Goal: Manage account settings

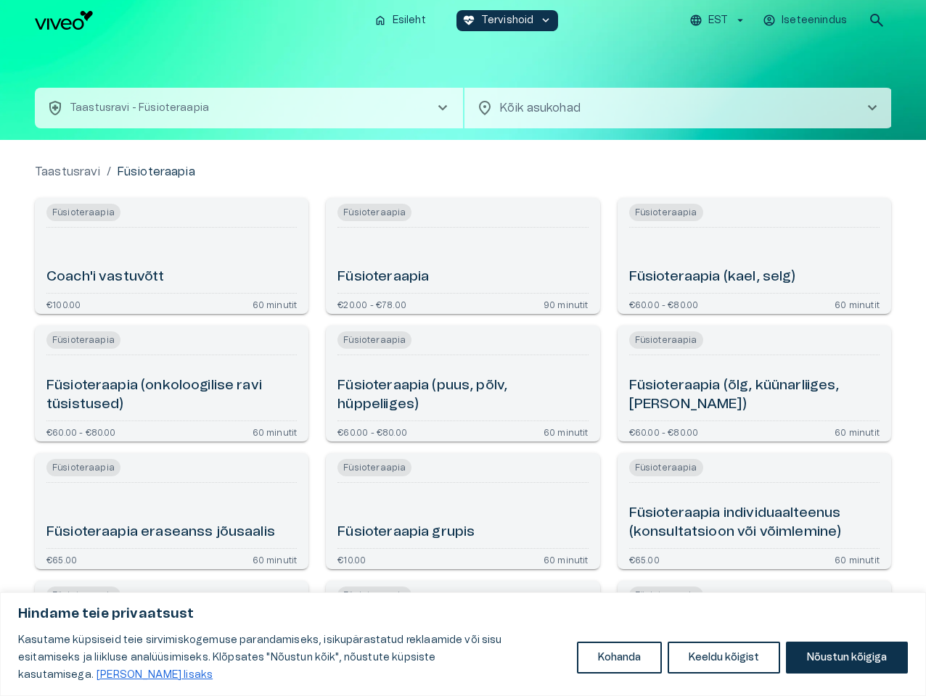
click at [619, 667] on button "Kohanda" at bounding box center [619, 658] width 85 height 32
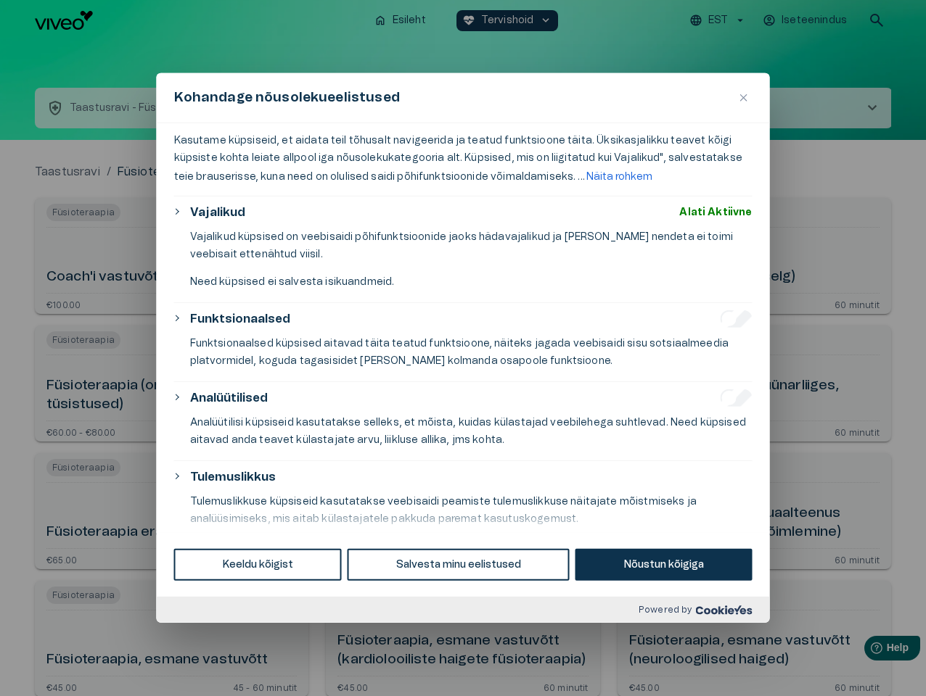
click at [724, 667] on div at bounding box center [463, 348] width 926 height 696
click at [846, 667] on div at bounding box center [463, 348] width 926 height 696
click at [720, 20] on div at bounding box center [463, 348] width 926 height 696
click at [806, 20] on div at bounding box center [463, 348] width 926 height 696
click at [876, 20] on div at bounding box center [463, 348] width 926 height 696
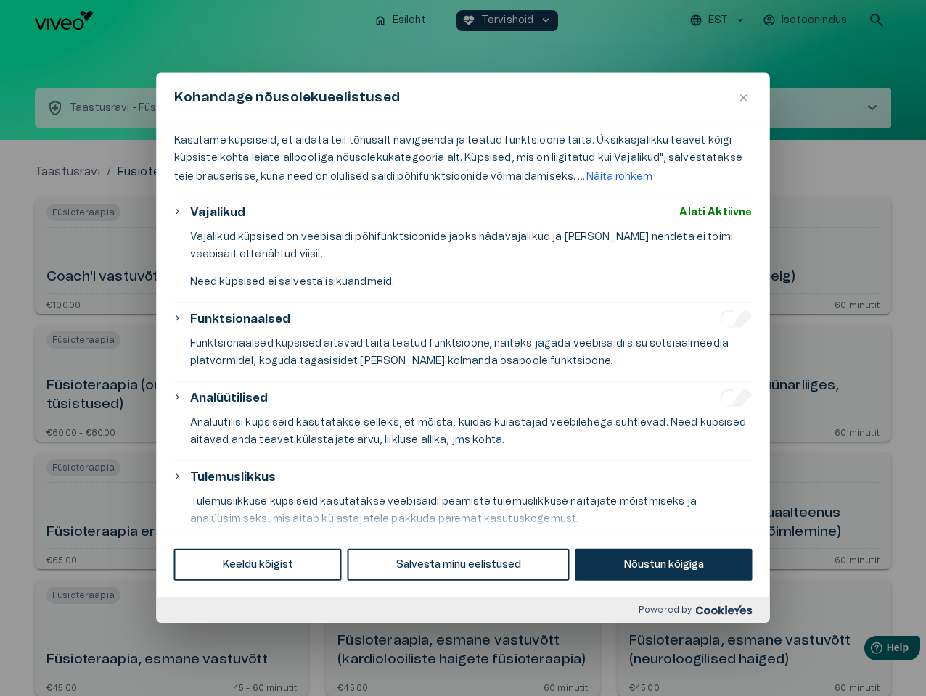
click at [463, 90] on div "Kohandage nõusolekueelistused" at bounding box center [463, 98] width 613 height 50
click at [249, 108] on div "Kohandage nõusolekueelistused" at bounding box center [463, 98] width 613 height 50
click at [678, 108] on div "Kohandage nõusolekueelistused" at bounding box center [463, 98] width 613 height 50
click at [171, 256] on div "Kasutame küpsiseid, et aidata teil tõhusalt navigeerida ja teatud funktsioone t…" at bounding box center [463, 327] width 613 height 409
